Goal: Find specific page/section: Find specific page/section

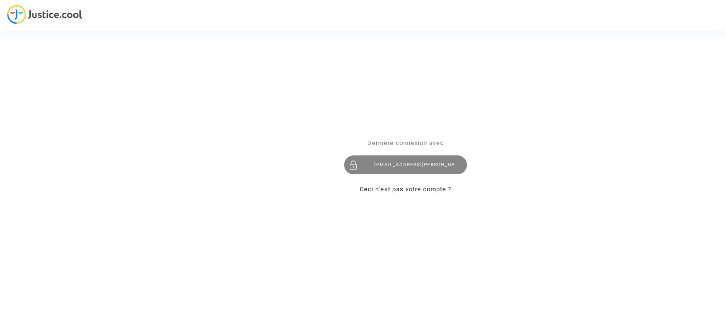
click at [391, 171] on div "fabrice-berger@hotmail.fr" at bounding box center [405, 164] width 123 height 19
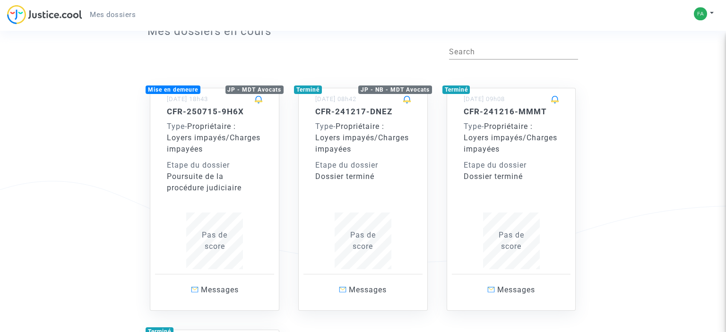
scroll to position [149, 0]
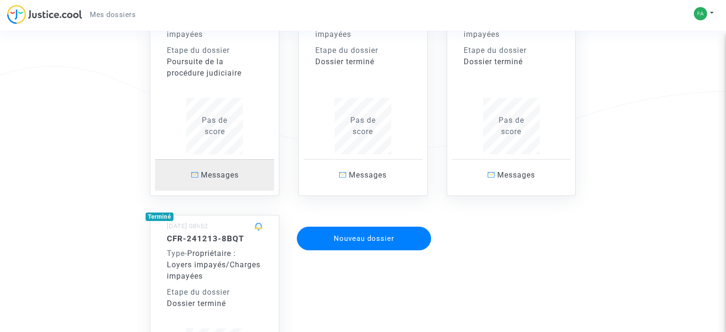
click at [207, 177] on span "Messages" at bounding box center [220, 175] width 38 height 9
